Goal: Task Accomplishment & Management: Complete application form

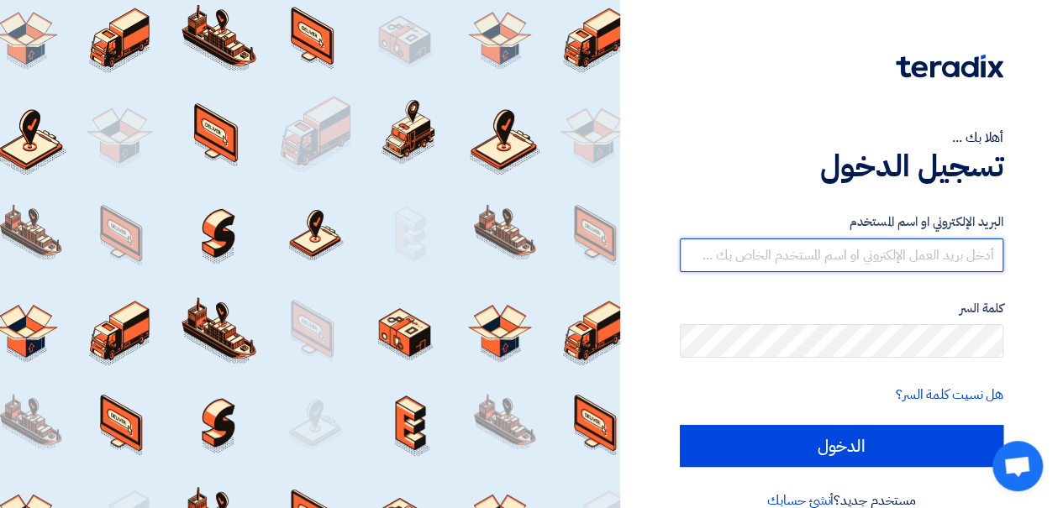
type input "[EMAIL_ADDRESS][DOMAIN_NAME]"
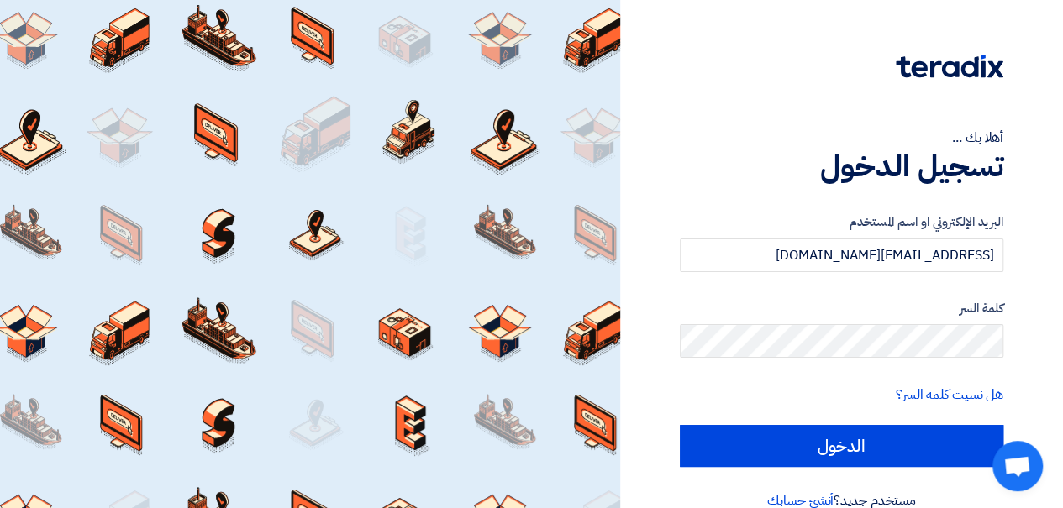
scroll to position [29, 0]
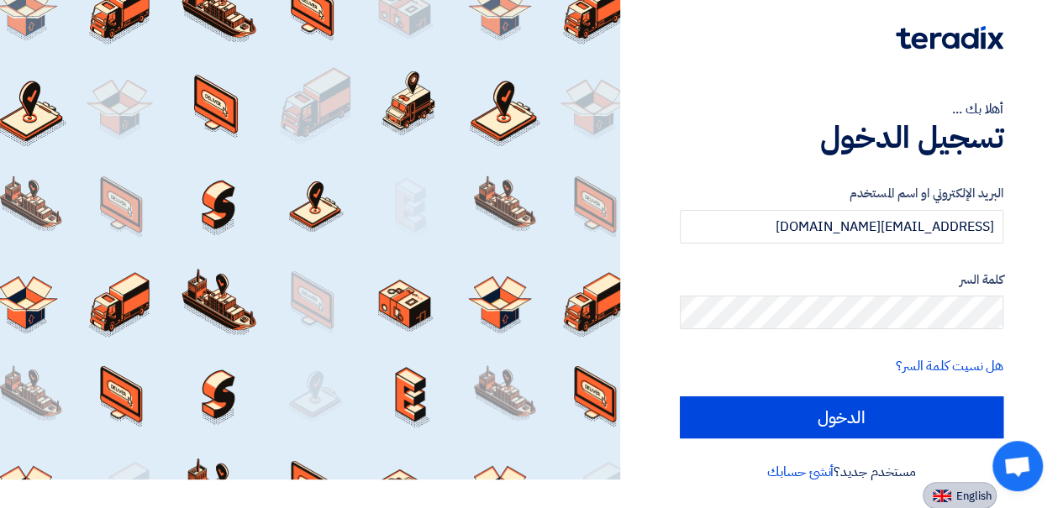
click at [966, 500] on span "English" at bounding box center [973, 497] width 35 height 12
type input "Sign in"
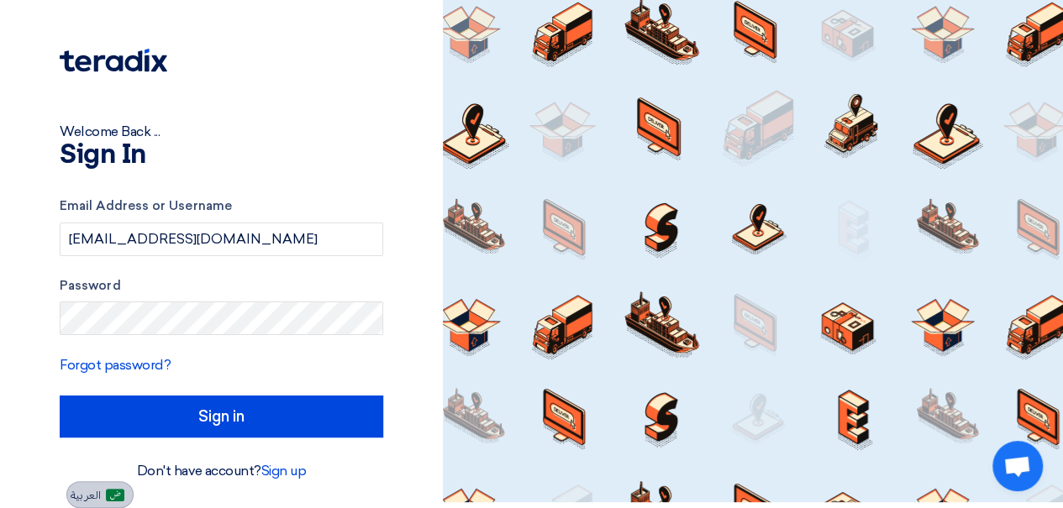
scroll to position [5, 0]
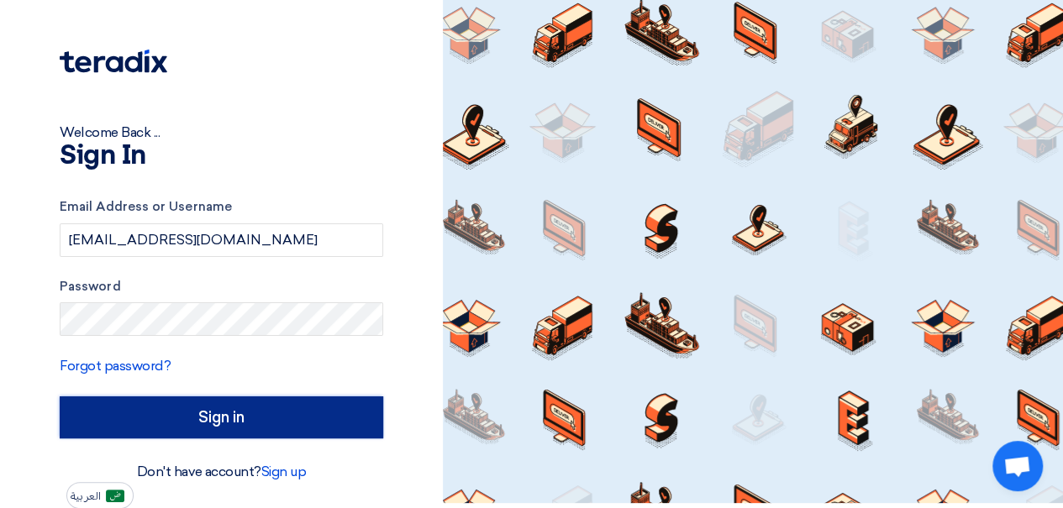
click at [264, 428] on input "Sign in" at bounding box center [221, 418] width 323 height 42
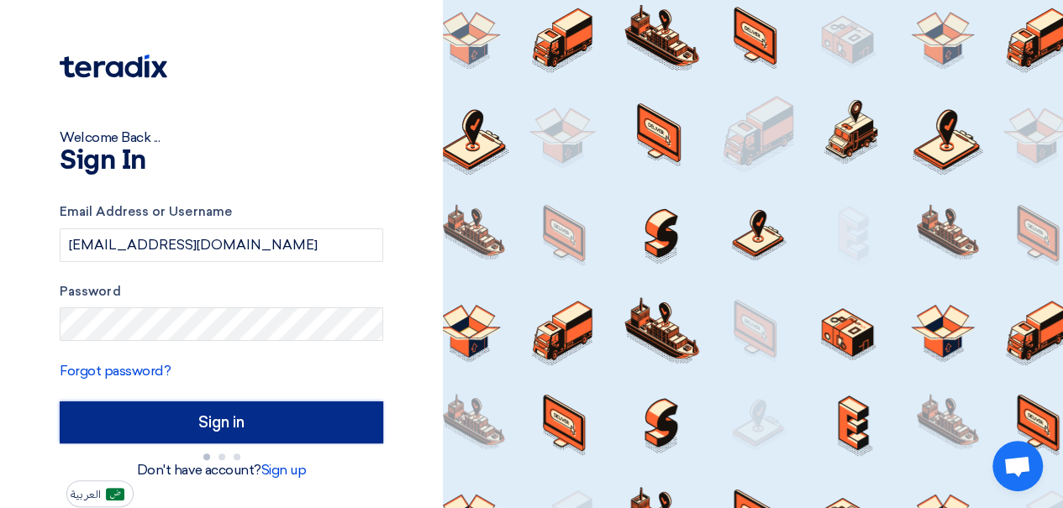
scroll to position [0, 0]
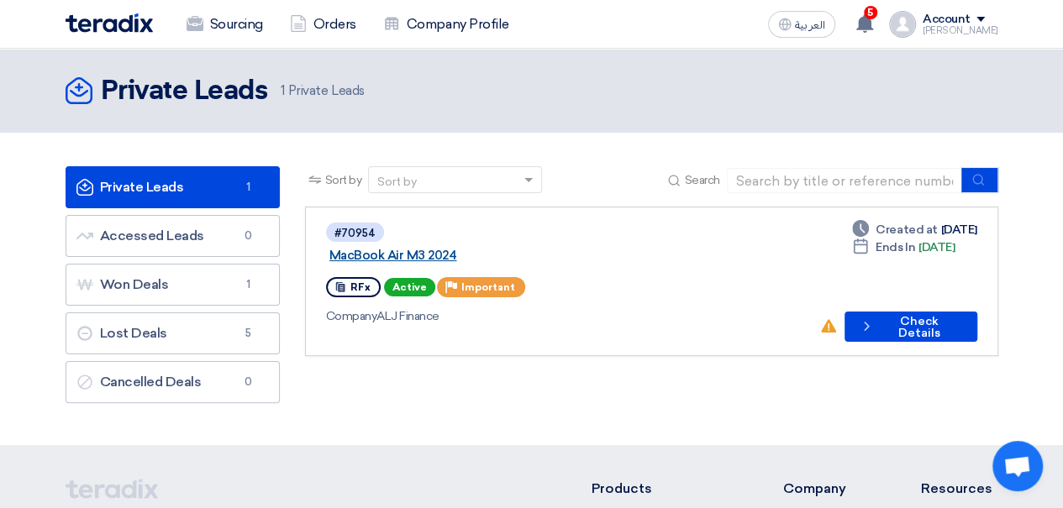
click at [457, 248] on link "MacBook Air M3 2024" at bounding box center [539, 255] width 420 height 15
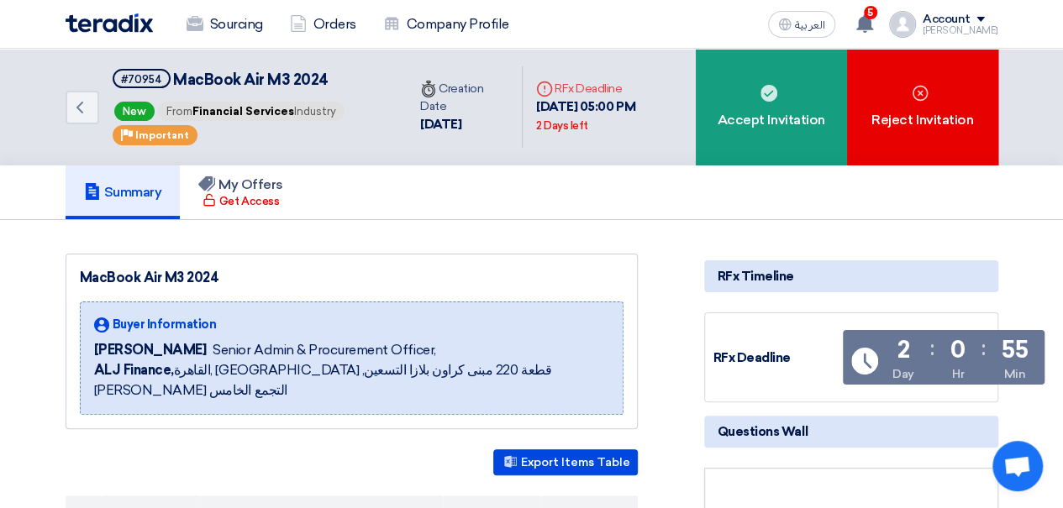
scroll to position [444, 0]
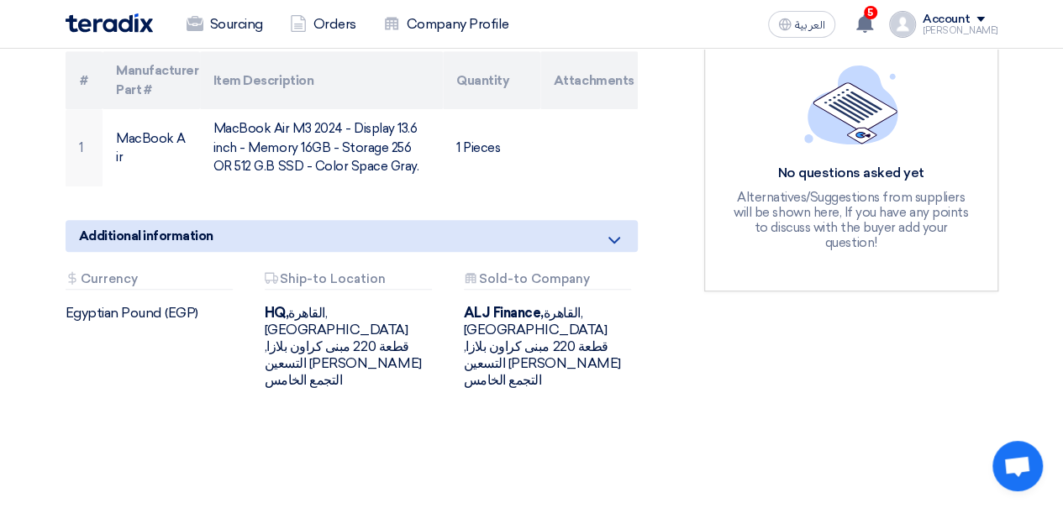
click at [131, 336] on div "Attachments Currency Egyptian Pound (EGP) Attachments Ship-to Location HQ, [GEO…" at bounding box center [351, 344] width 597 height 144
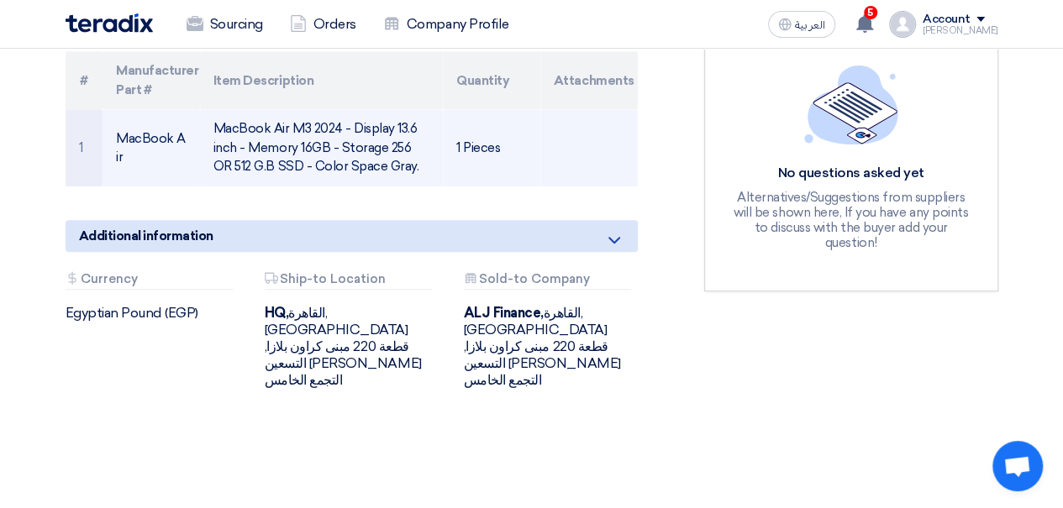
click at [382, 150] on td "MacBook Air M3 2024 - Display 13.6 inch - Memory 16GB - Storage 256 OR 512 G.B …" at bounding box center [321, 147] width 243 height 77
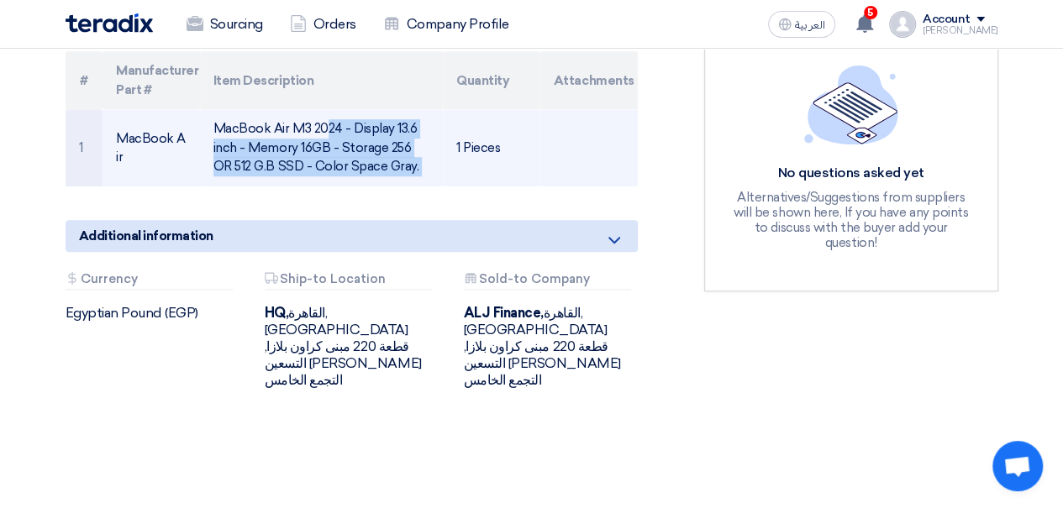
click at [382, 150] on td "MacBook Air M3 2024 - Display 13.6 inch - Memory 16GB - Storage 256 OR 512 G.B …" at bounding box center [321, 147] width 243 height 77
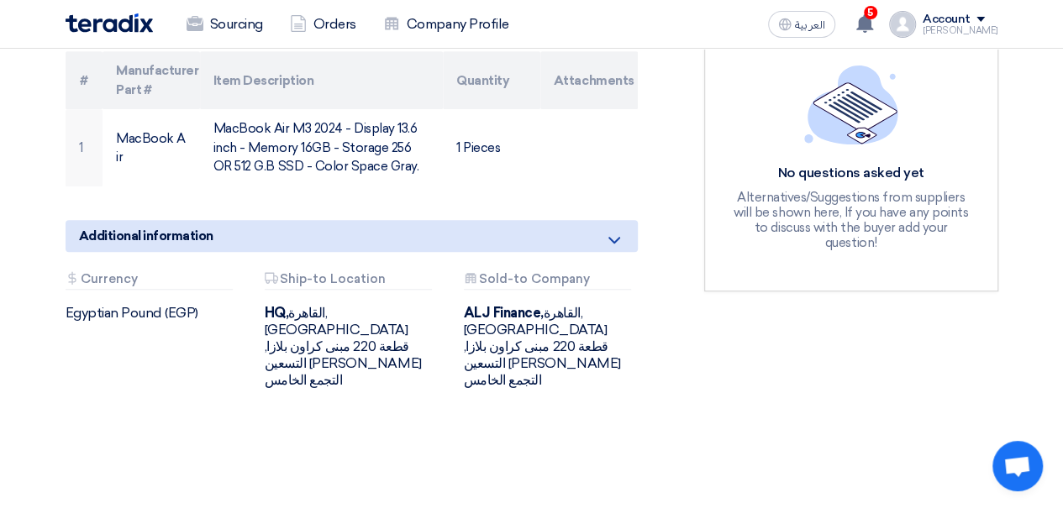
click at [709, 334] on div "RFx Timeline RFx Deadline Time Remaining 2 Day : 0 Hr : 40 Min Questions Wall N…" at bounding box center [850, 119] width 319 height 620
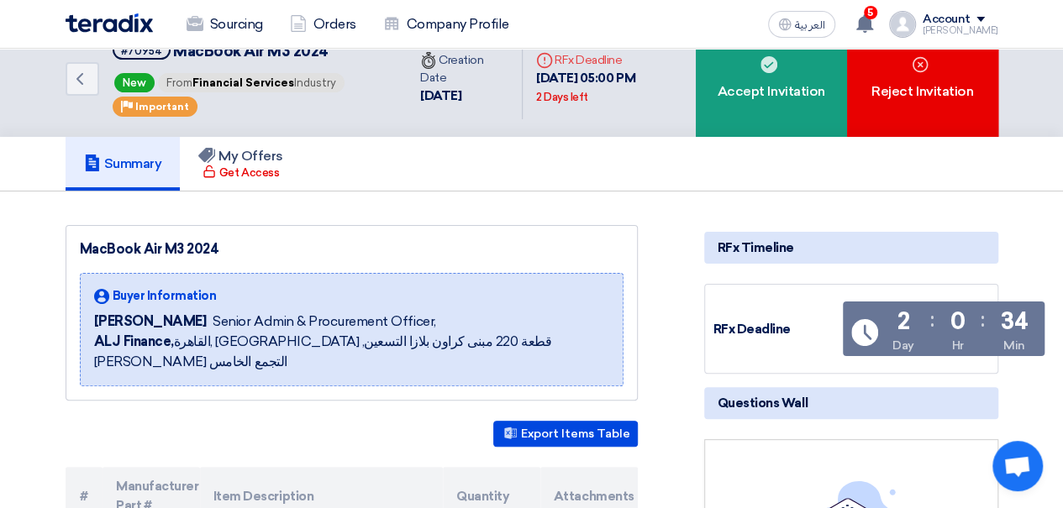
scroll to position [0, 0]
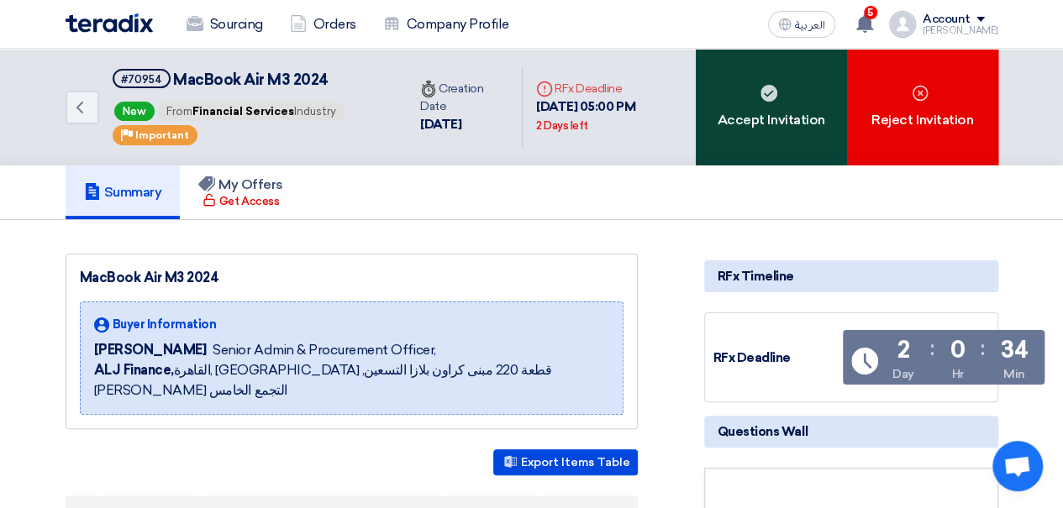
click at [750, 159] on div "Accept Invitation" at bounding box center [771, 107] width 151 height 117
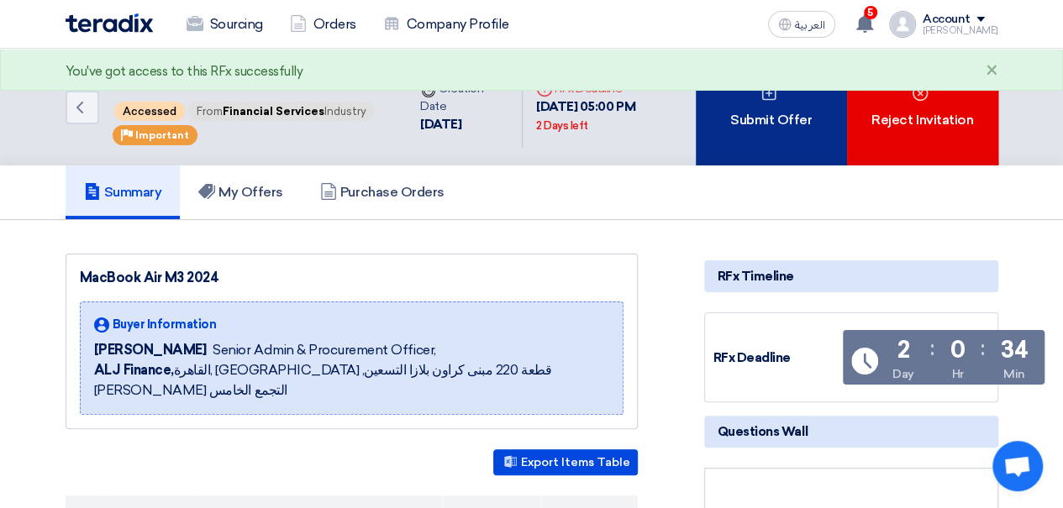
click at [793, 166] on div "Submit Offer" at bounding box center [771, 107] width 151 height 117
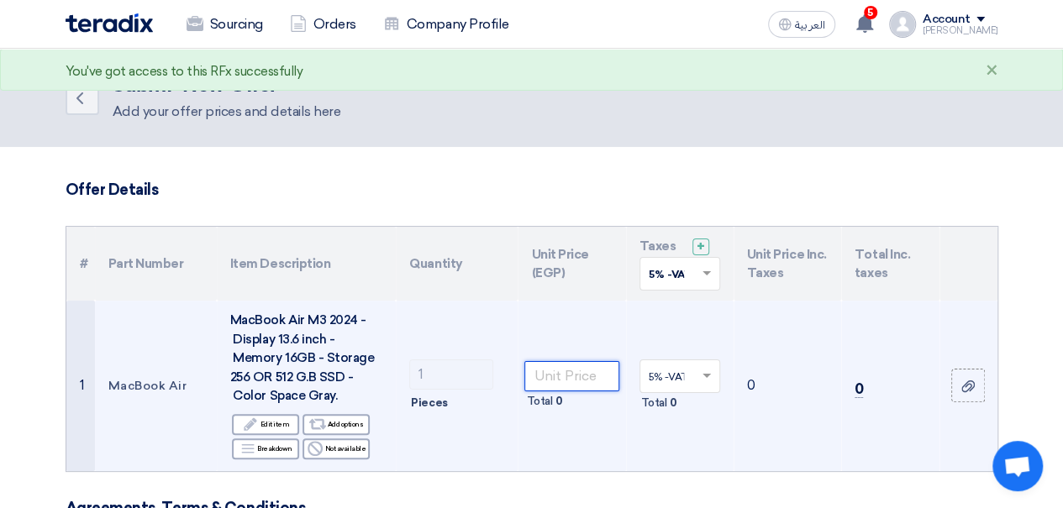
click at [588, 368] on input "number" at bounding box center [571, 376] width 94 height 30
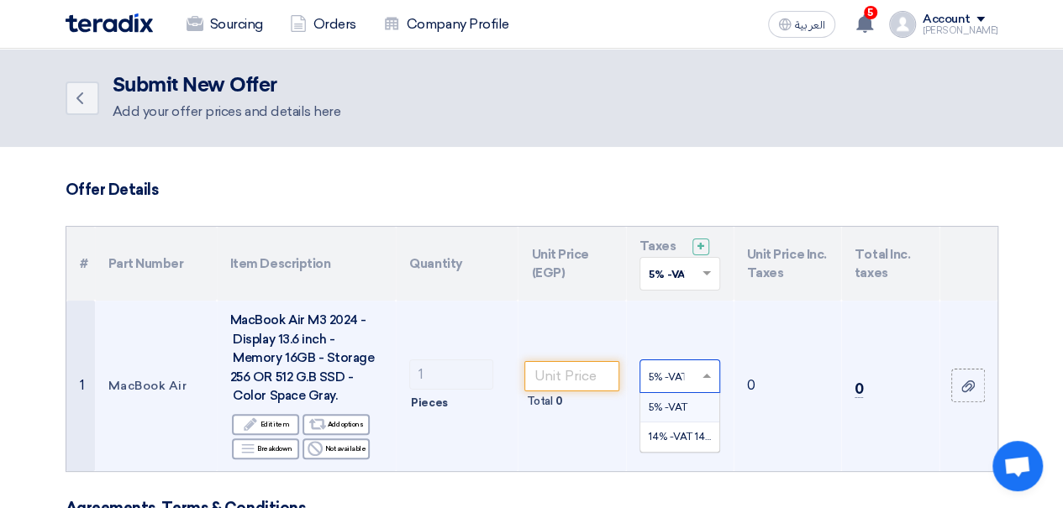
click at [709, 371] on span at bounding box center [708, 376] width 21 height 15
click at [679, 436] on span "14% -VAT 14%" at bounding box center [681, 437] width 65 height 12
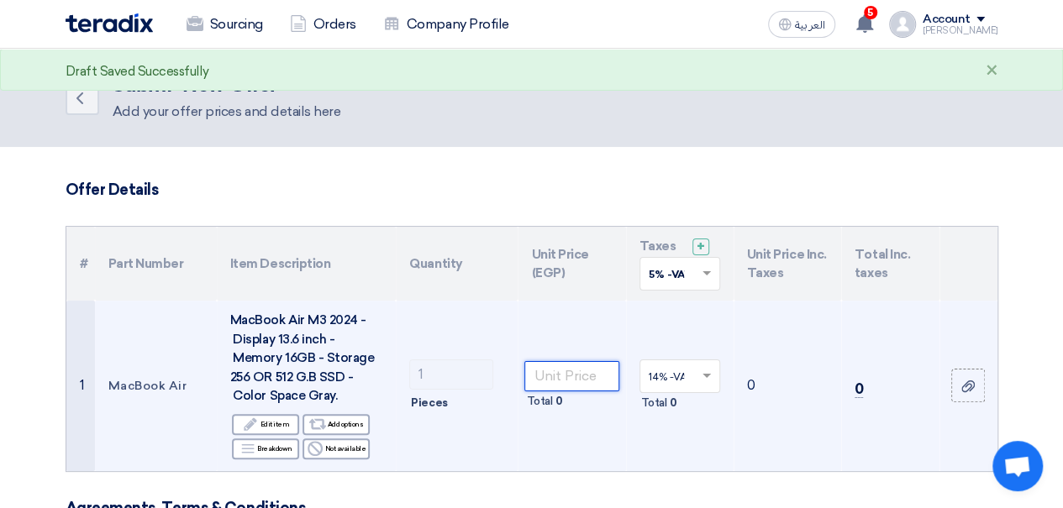
click at [583, 381] on input "number" at bounding box center [571, 376] width 94 height 30
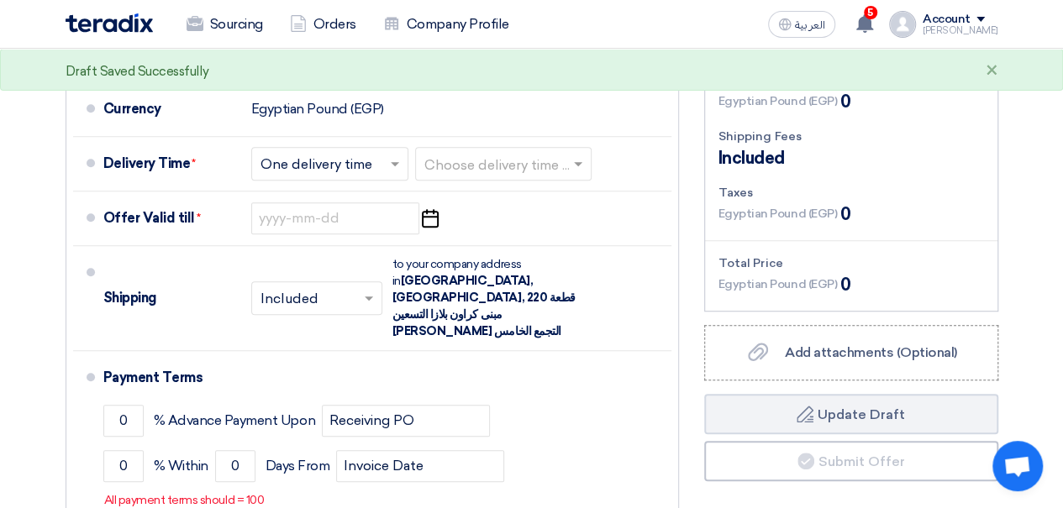
scroll to position [523, 0]
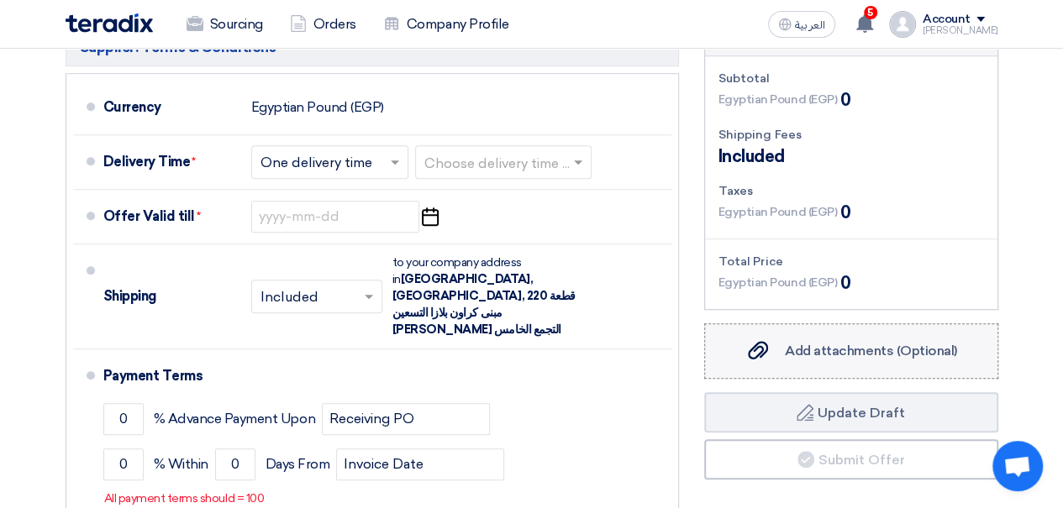
click at [859, 365] on label "Add attachments (Optional) Add attachments (Optional)" at bounding box center [851, 350] width 294 height 55
click at [0, 0] on input "Add attachments (Optional) Add attachments (Optional)" at bounding box center [0, 0] width 0 height 0
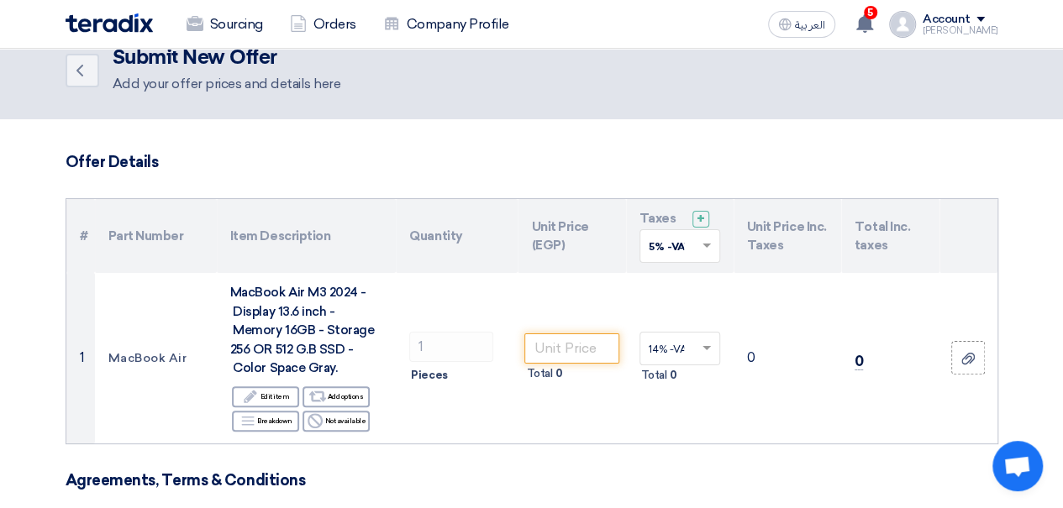
scroll to position [17, 0]
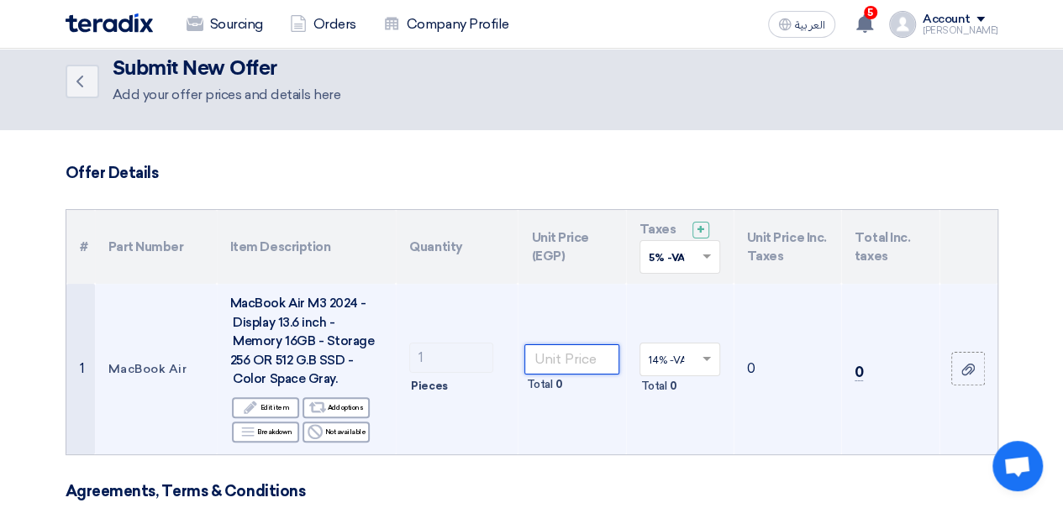
click at [578, 347] on input "number" at bounding box center [571, 359] width 94 height 30
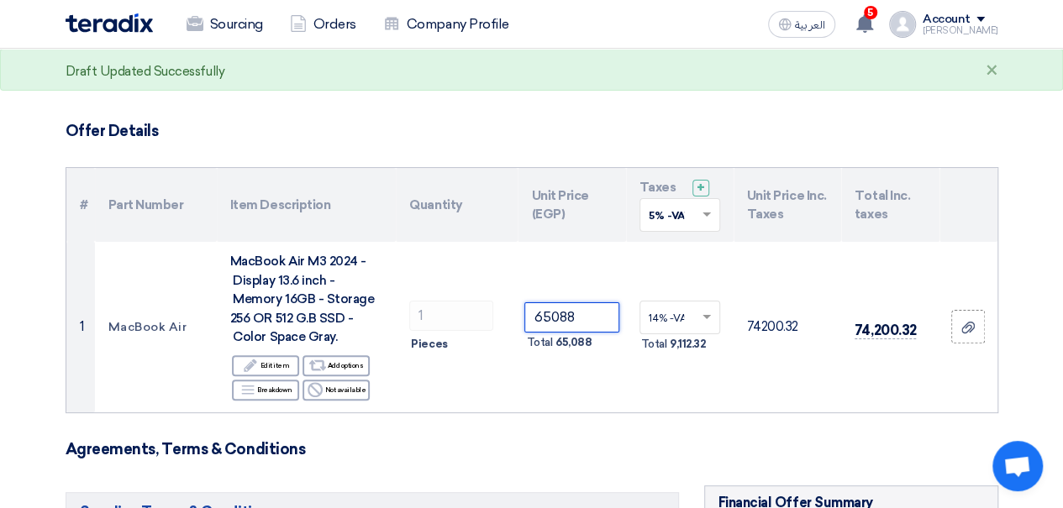
scroll to position [63, 0]
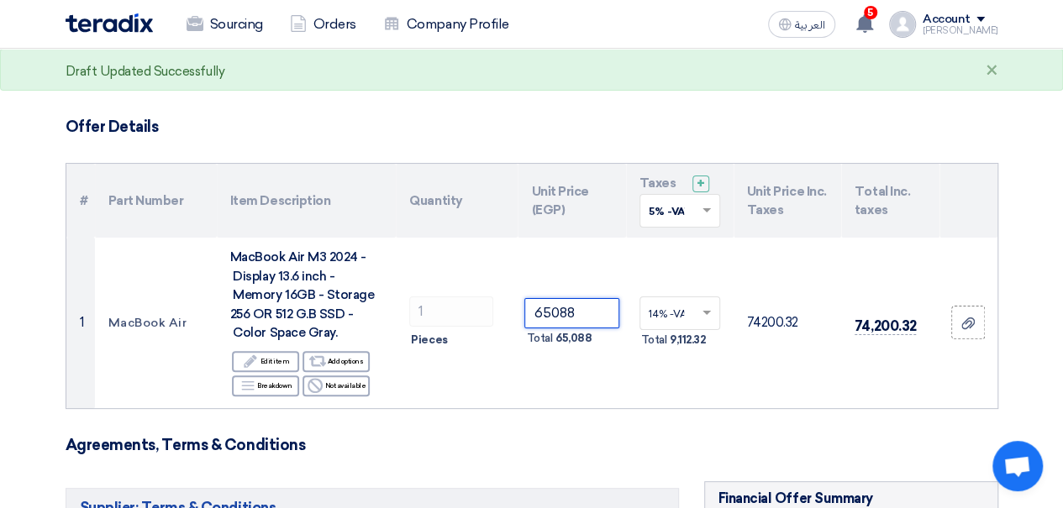
type input "65088"
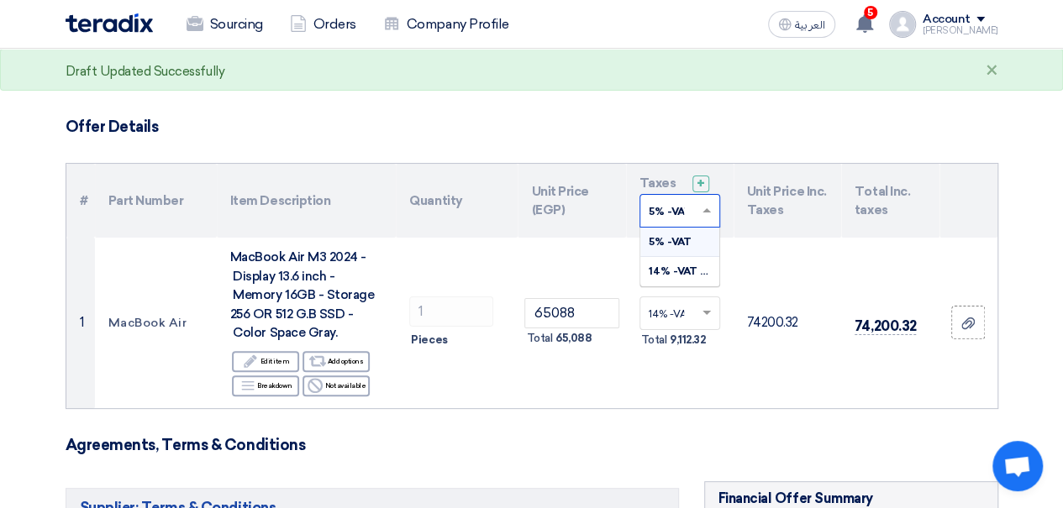
click at [712, 216] on span at bounding box center [708, 210] width 21 height 15
click at [676, 276] on div "14% -VAT 14%" at bounding box center [679, 271] width 79 height 29
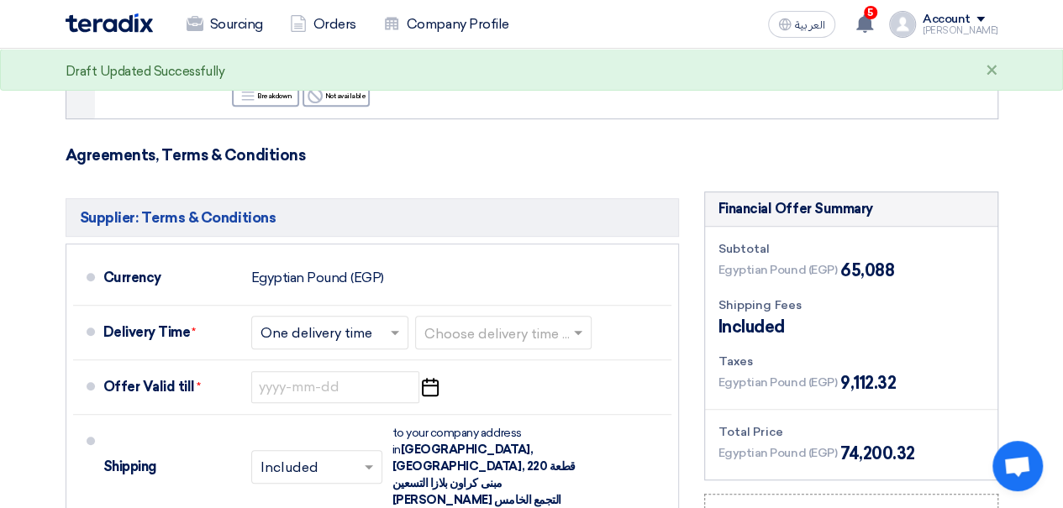
scroll to position [364, 0]
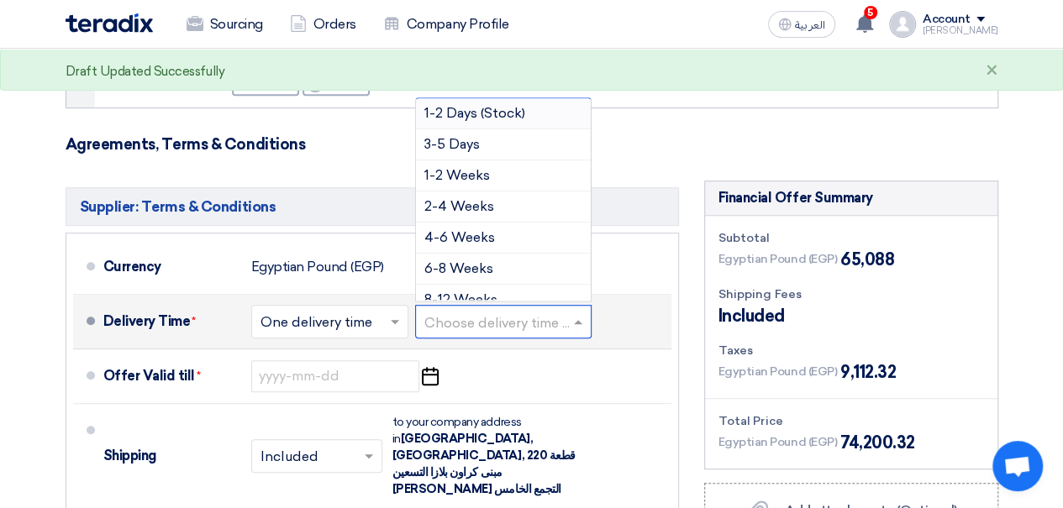
click at [466, 316] on input "text" at bounding box center [504, 323] width 160 height 24
click at [509, 166] on div "1-2 Weeks" at bounding box center [503, 175] width 175 height 31
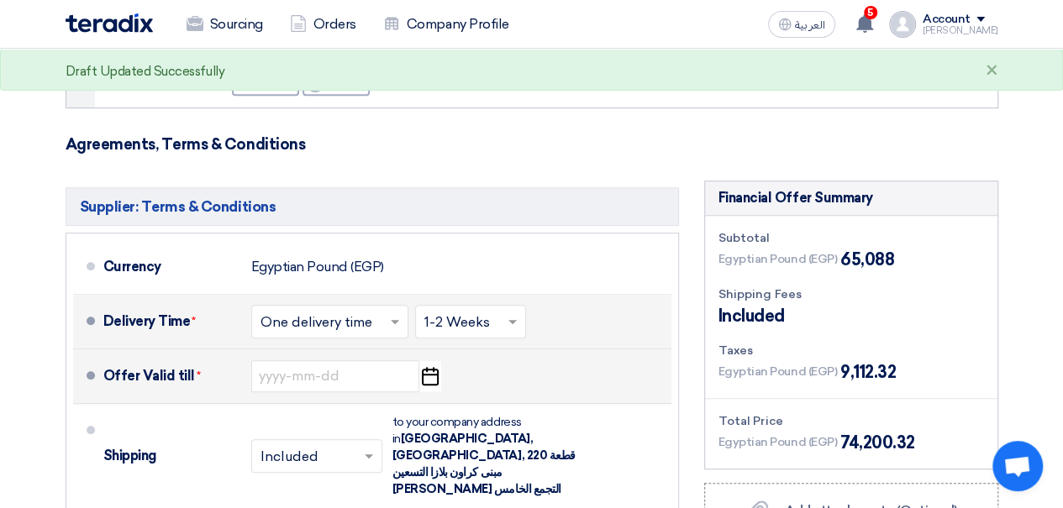
click at [428, 371] on icon "Pick a date" at bounding box center [429, 376] width 23 height 30
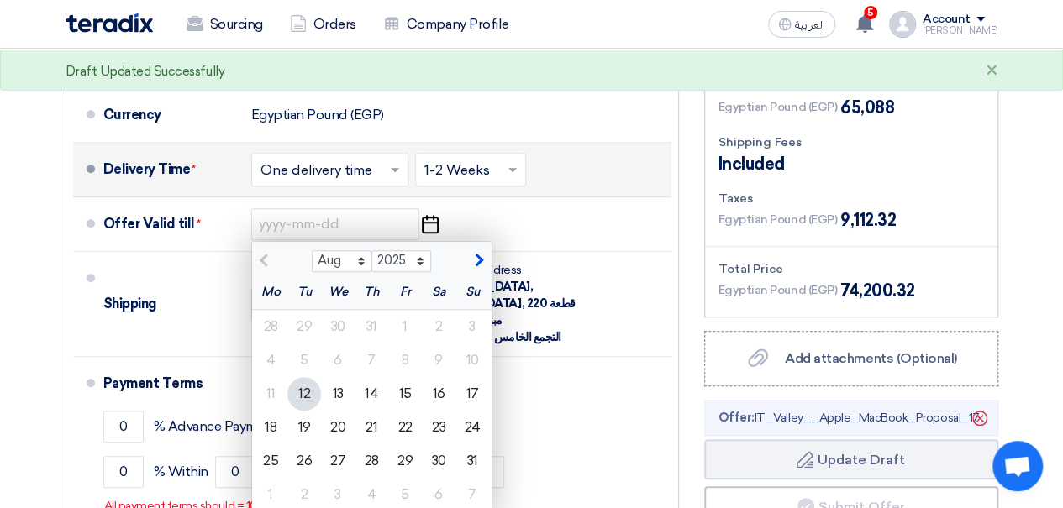
scroll to position [519, 0]
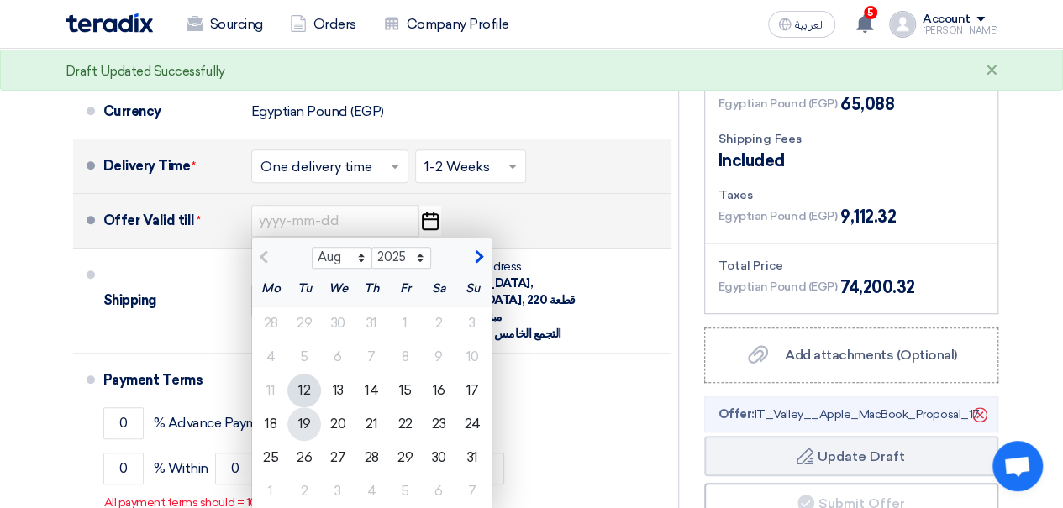
click at [308, 423] on div "19" at bounding box center [304, 424] width 34 height 34
type input "[DATE]"
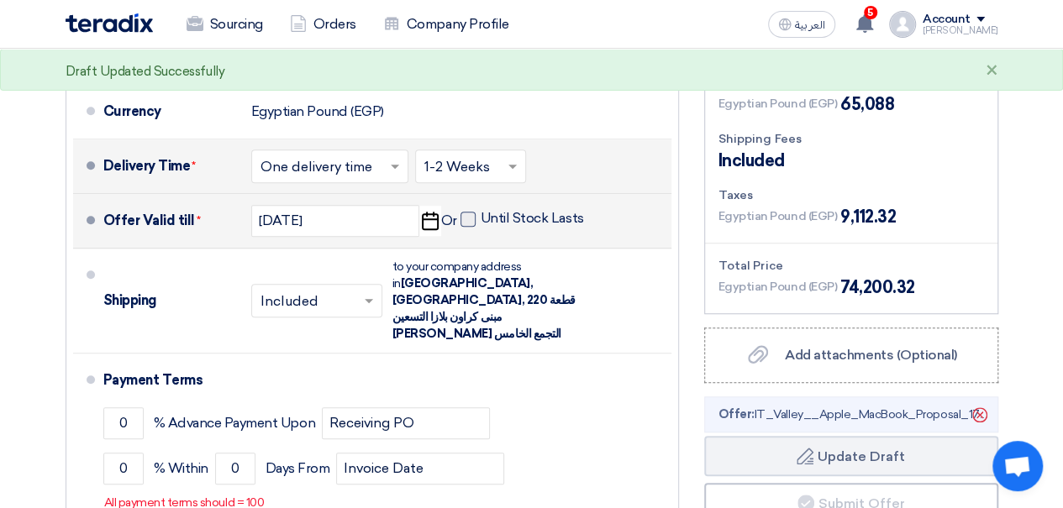
click at [460, 213] on span at bounding box center [467, 219] width 15 height 15
click at [481, 213] on input "Until Stock Lasts" at bounding box center [534, 226] width 107 height 32
checkbox input "true"
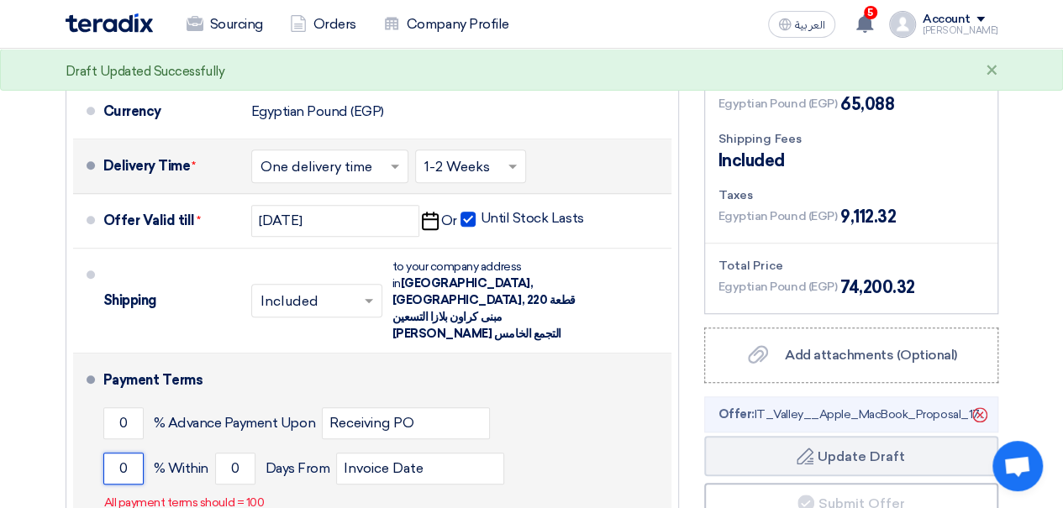
click at [134, 453] on input "0" at bounding box center [123, 469] width 40 height 32
type input "100"
click at [239, 453] on input "0" at bounding box center [235, 469] width 40 height 32
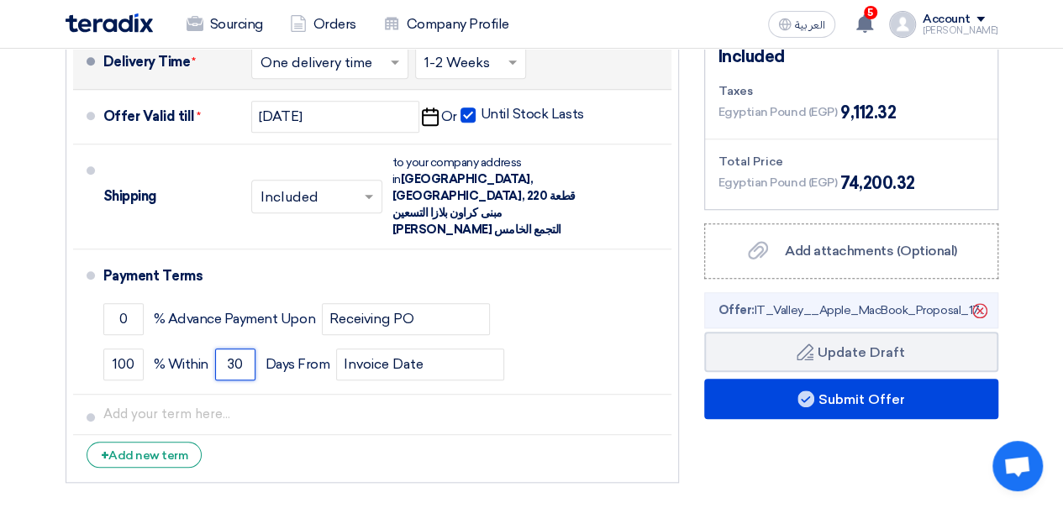
scroll to position [625, 0]
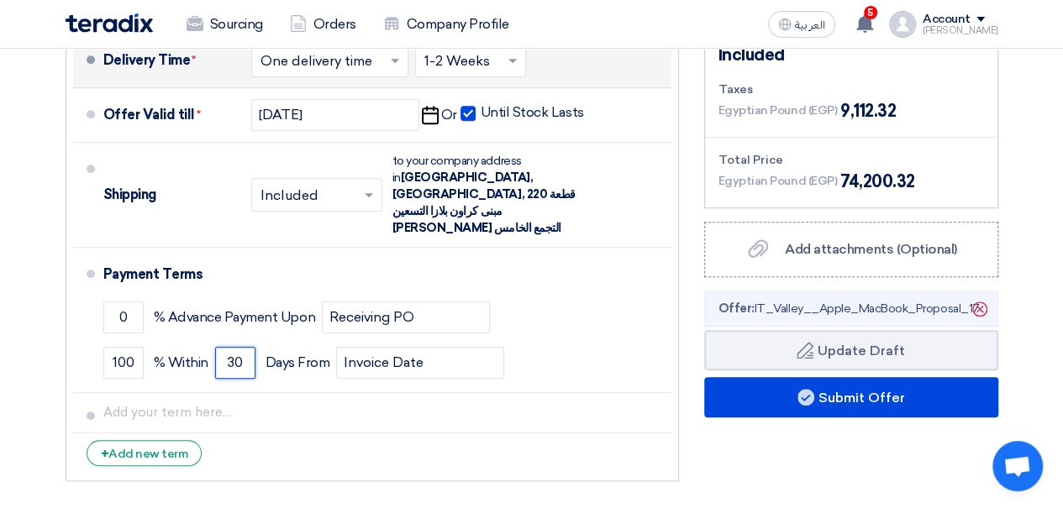
type input "3"
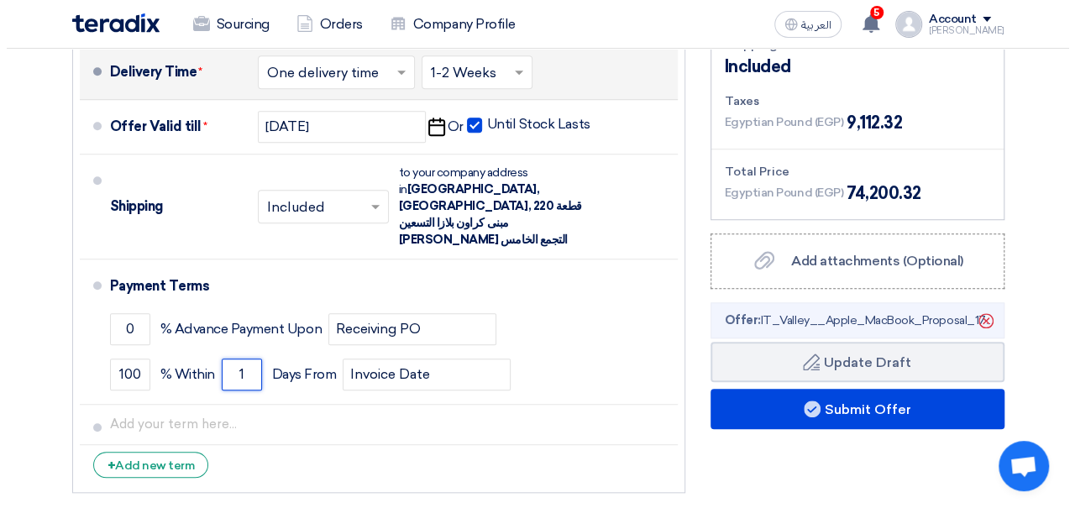
scroll to position [634, 0]
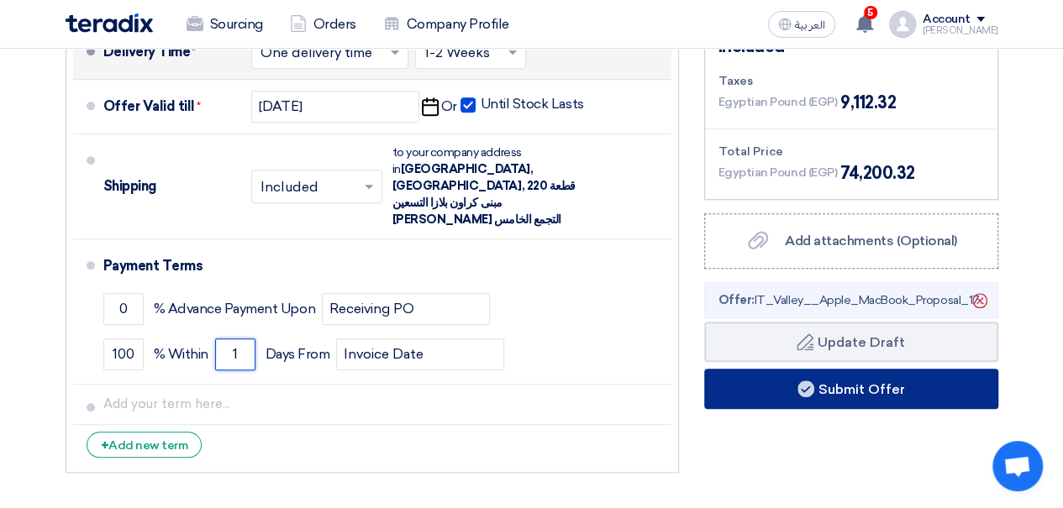
type input "1"
click at [808, 387] on use at bounding box center [805, 389] width 17 height 17
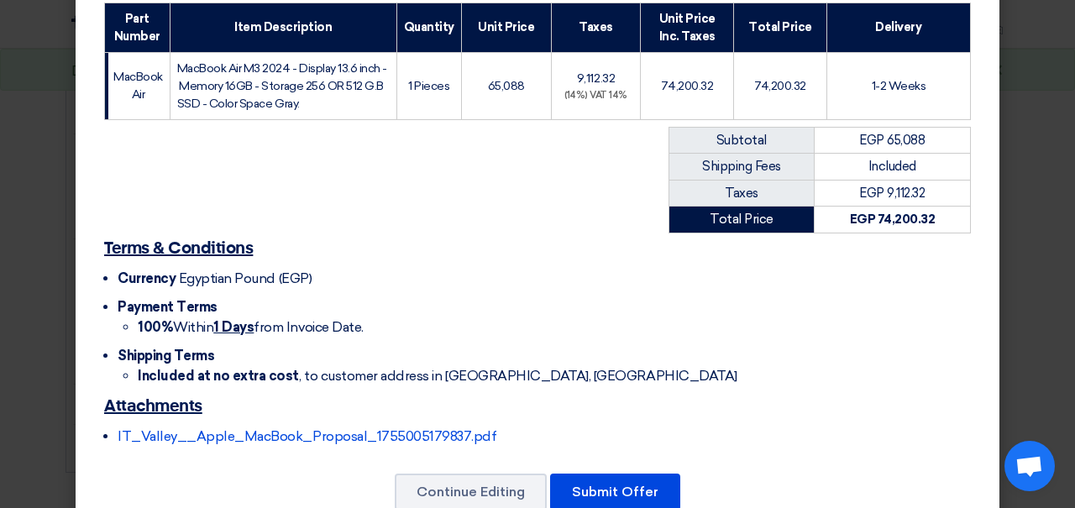
scroll to position [321, 0]
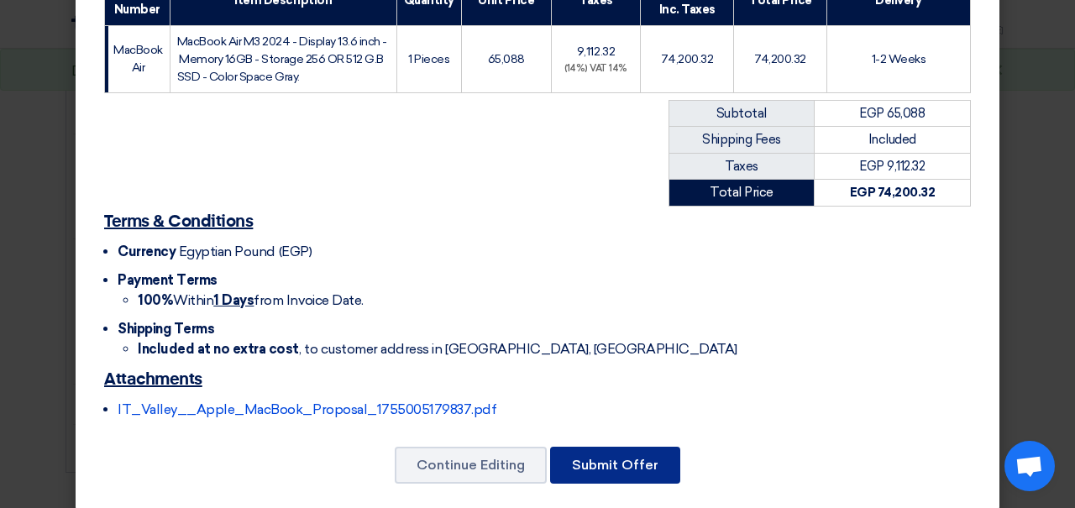
click at [632, 456] on button "Submit Offer" at bounding box center [615, 465] width 130 height 37
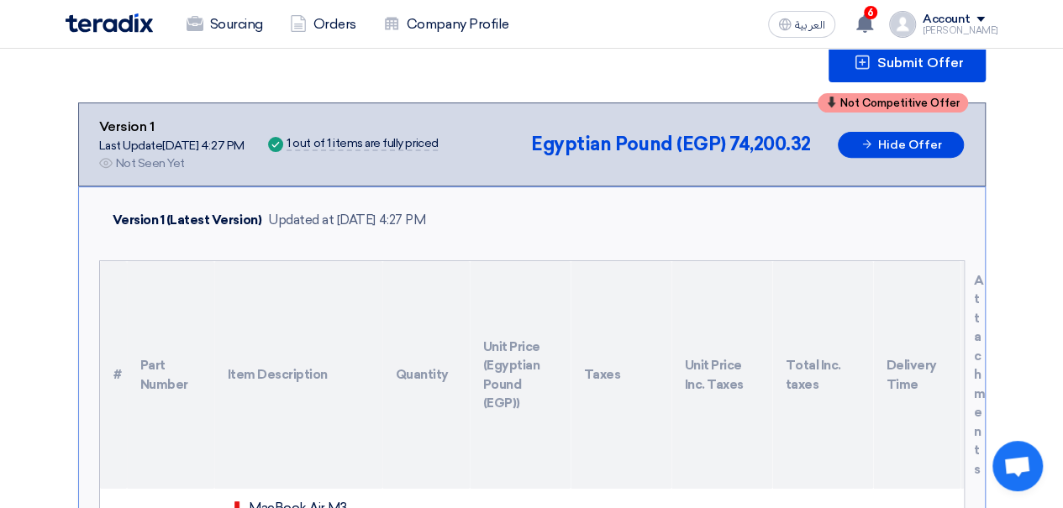
scroll to position [225, 0]
